Goal: Find specific page/section: Find specific page/section

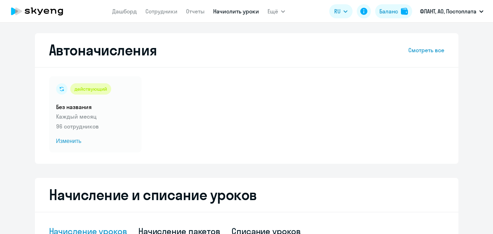
select select "10"
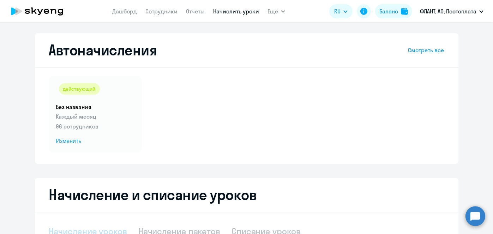
select select "10"
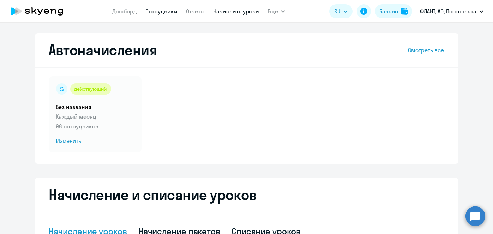
click at [150, 14] on link "Сотрудники" at bounding box center [161, 11] width 32 height 7
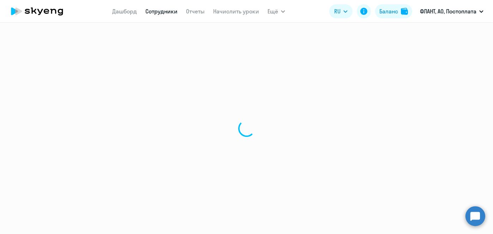
select select "30"
